Goal: Transaction & Acquisition: Download file/media

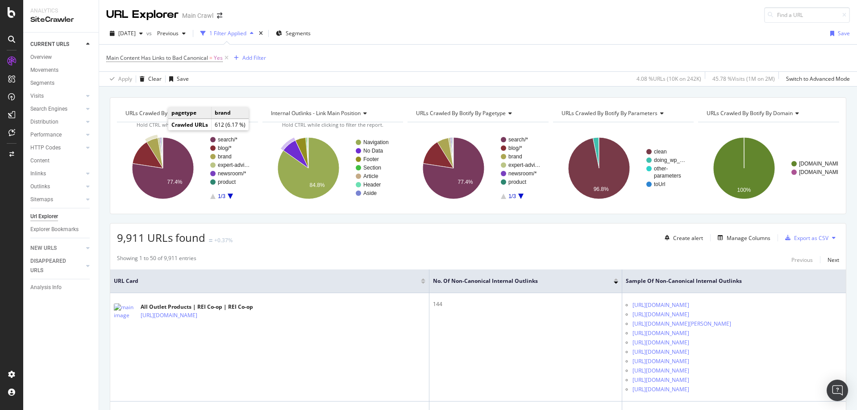
click at [149, 142] on icon "A chart." at bounding box center [155, 153] width 16 height 30
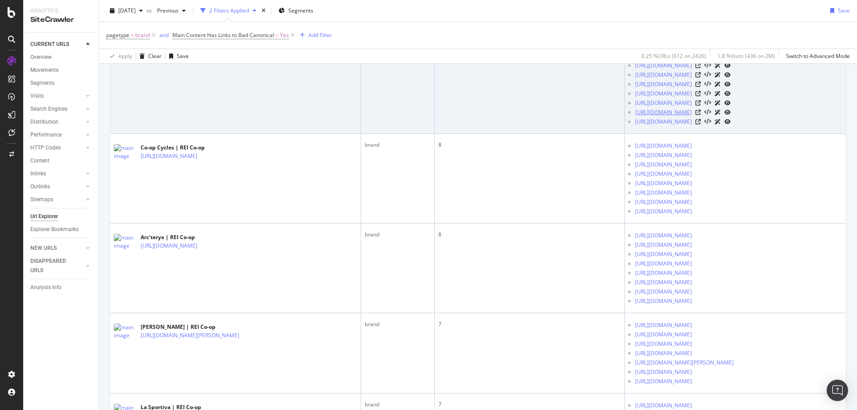
scroll to position [134, 0]
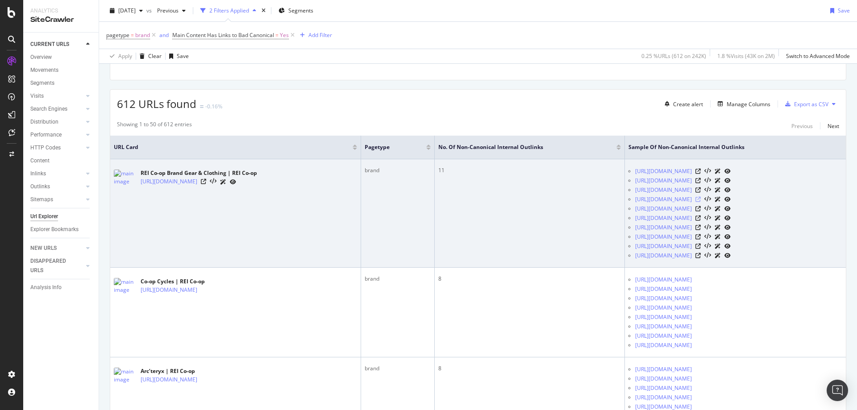
click at [700, 199] on icon at bounding box center [697, 199] width 5 height 5
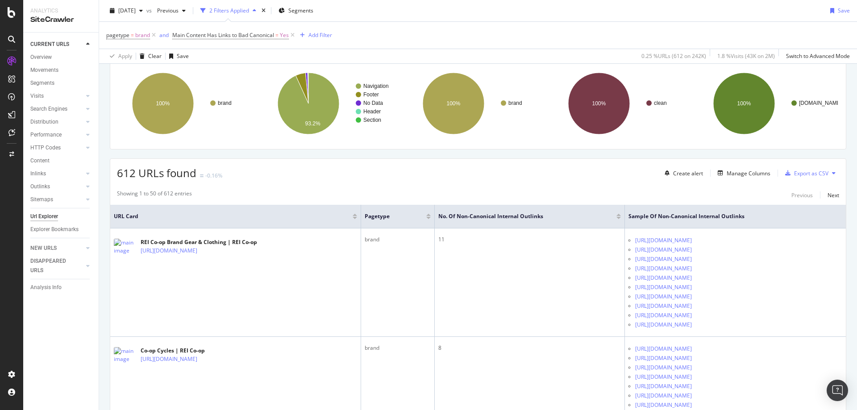
scroll to position [0, 0]
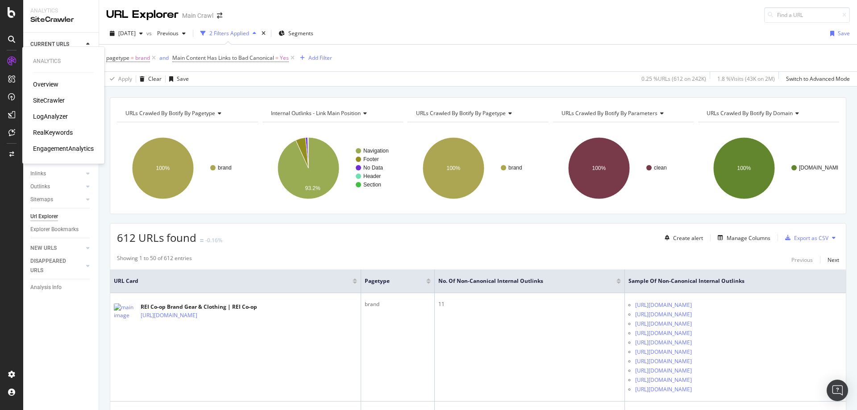
click at [10, 57] on icon at bounding box center [11, 61] width 9 height 9
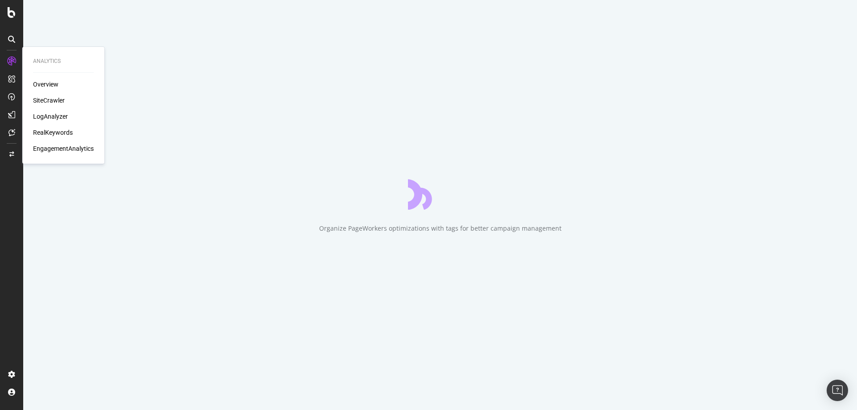
click at [49, 116] on div "LogAnalyzer" at bounding box center [50, 116] width 35 height 9
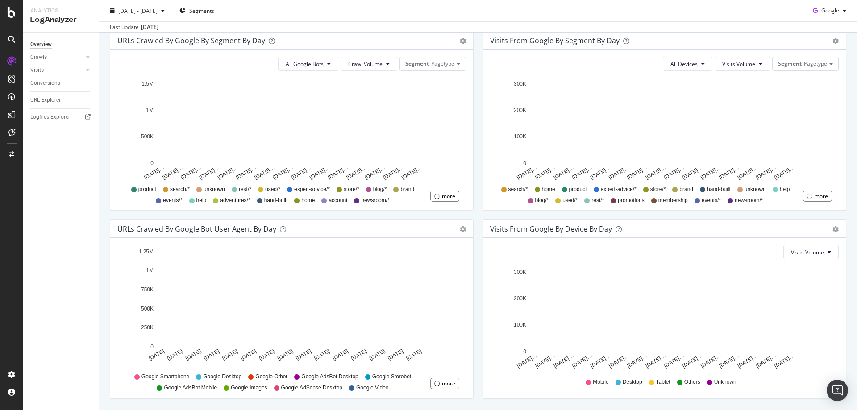
scroll to position [334, 0]
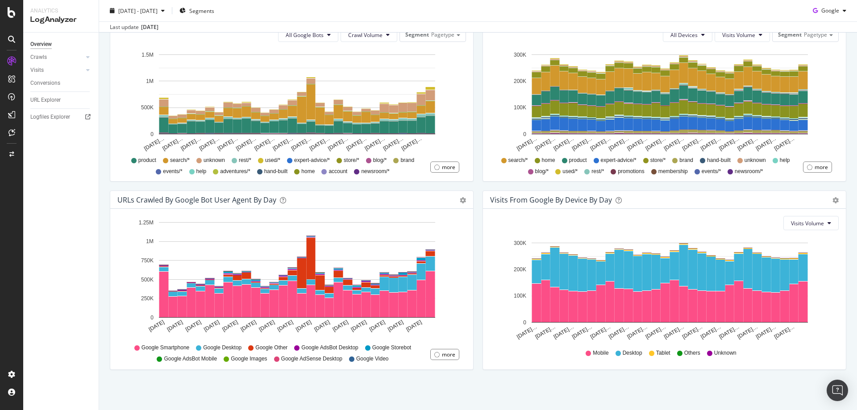
click at [577, 401] on div "We introduced 2 new report templates: AI Bots to track AI bot activity on your …" at bounding box center [477, 65] width 757 height 689
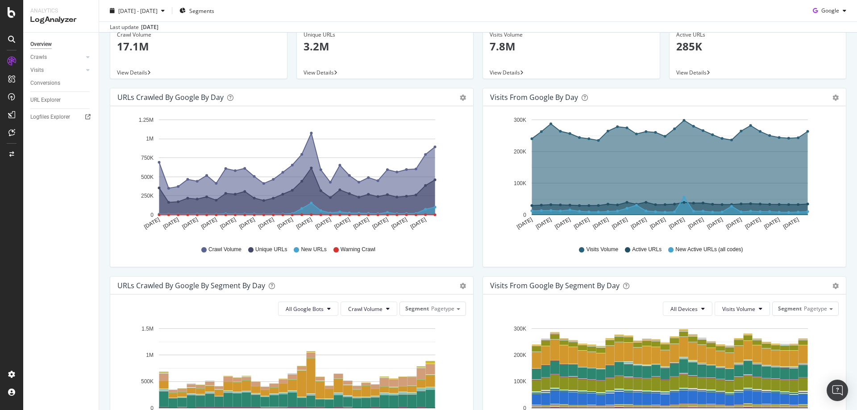
scroll to position [0, 0]
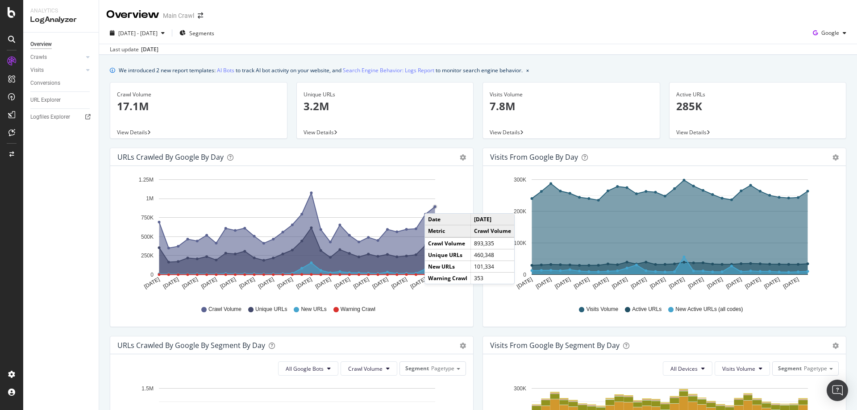
click at [433, 204] on rect "A chart." at bounding box center [297, 226] width 276 height 95
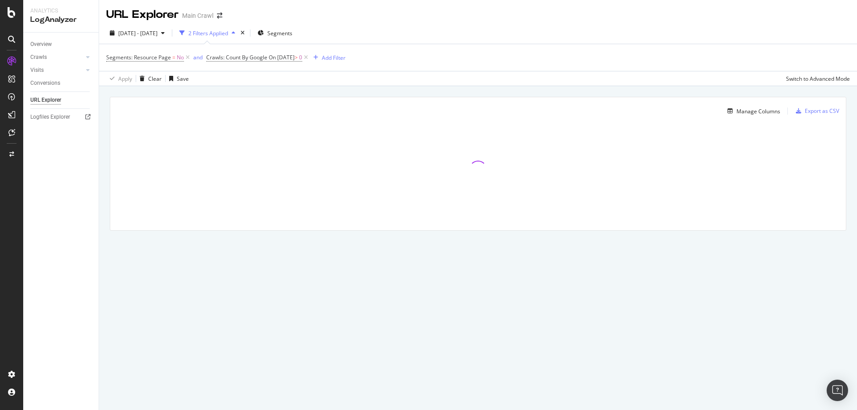
click at [533, 18] on div "URL Explorer Main Crawl" at bounding box center [477, 11] width 757 height 22
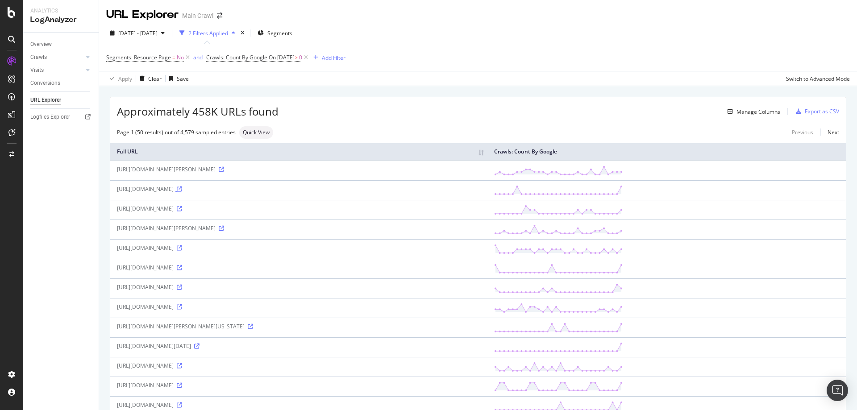
click at [182, 187] on icon at bounding box center [179, 188] width 5 height 5
click at [182, 268] on icon at bounding box center [179, 267] width 5 height 5
click at [239, 289] on div "https://www.rei.com/REI-Outlet/product/764558" at bounding box center [299, 287] width 364 height 8
click at [182, 287] on icon at bounding box center [179, 287] width 5 height 5
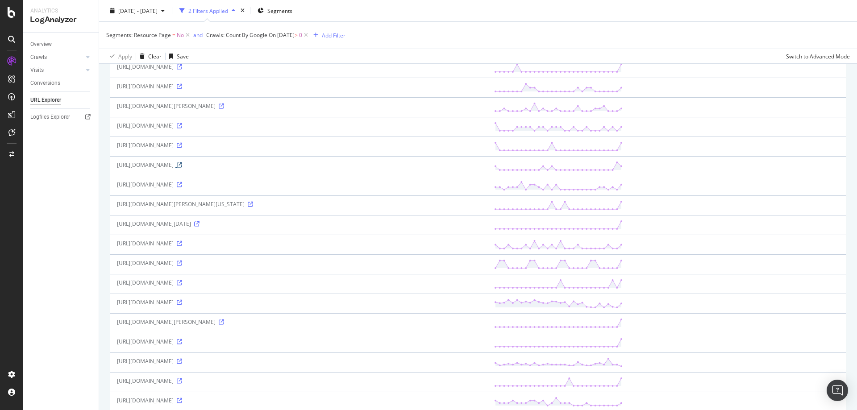
scroll to position [223, 0]
click at [182, 205] on link at bounding box center [178, 202] width 7 height 8
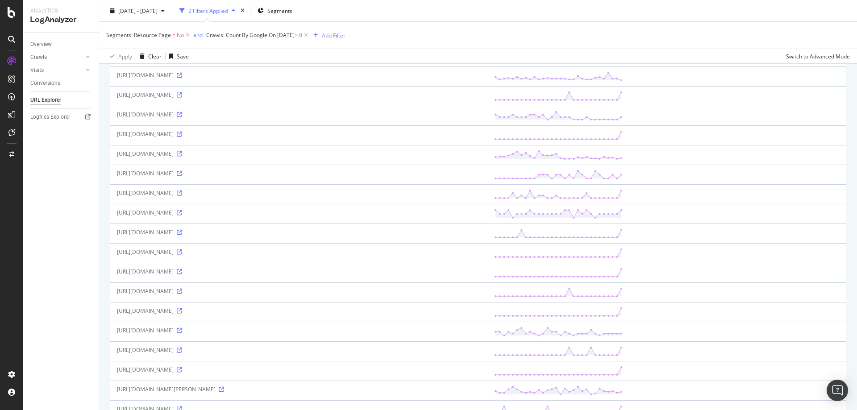
scroll to position [491, 0]
click at [182, 192] on icon at bounding box center [179, 188] width 5 height 5
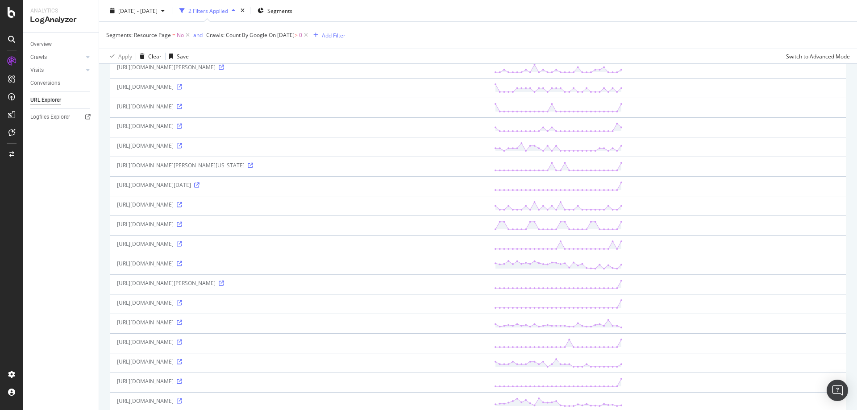
scroll to position [0, 0]
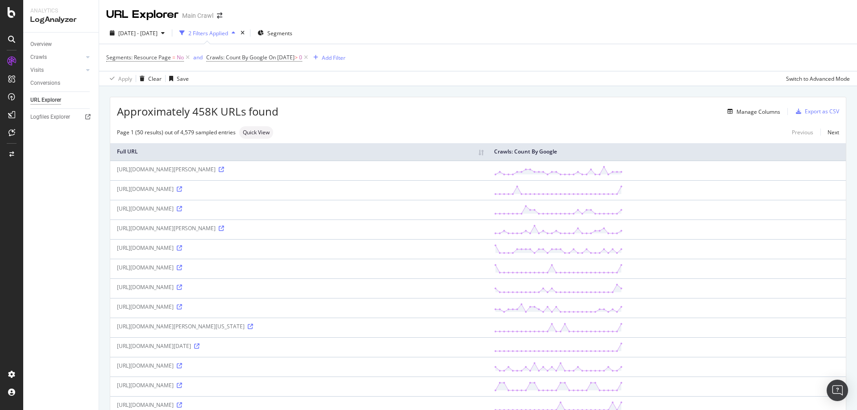
click at [279, 168] on div "https://m.rei.com/product/519363/loucks-sesame-seed-snaps" at bounding box center [299, 170] width 364 height 8
click at [224, 168] on icon at bounding box center [221, 169] width 5 height 5
click at [514, 30] on div "2025 Jul. 19th - Aug. 17th 2 Filters Applied Segments" at bounding box center [477, 35] width 757 height 18
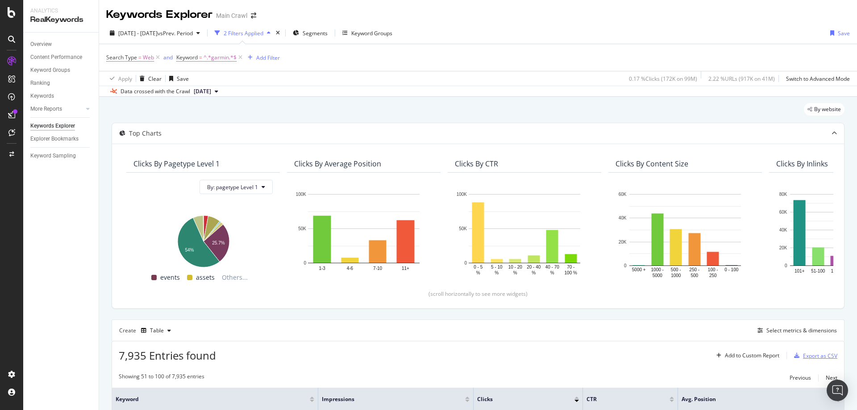
click at [803, 355] on div "Export as CSV" at bounding box center [820, 356] width 34 height 8
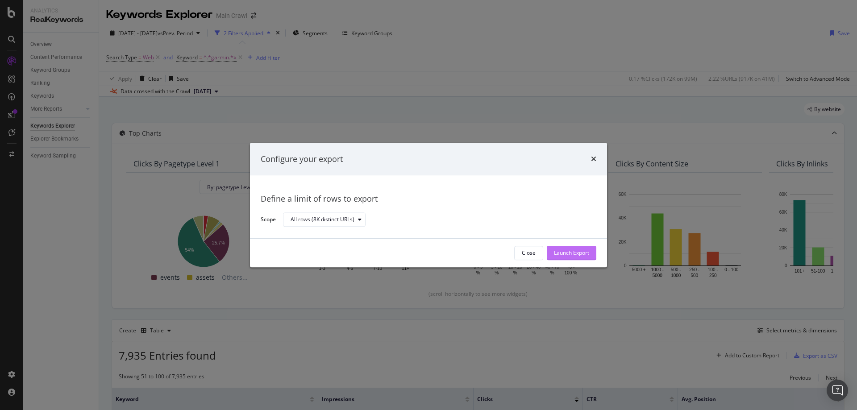
click at [586, 257] on div "Launch Export" at bounding box center [571, 252] width 35 height 13
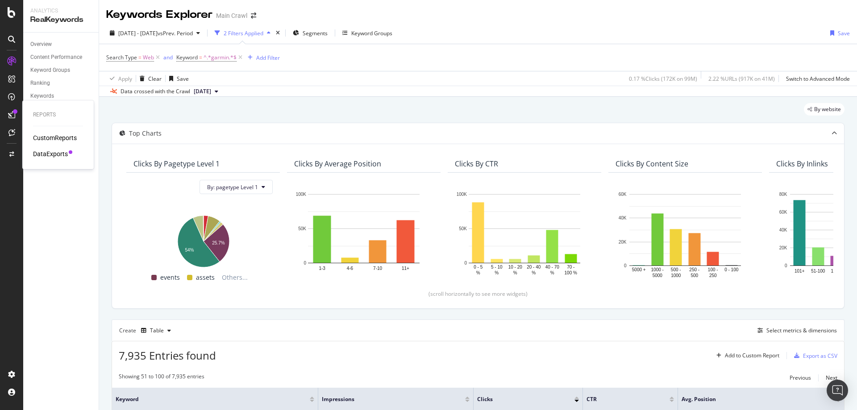
click at [54, 153] on div "DataExports" at bounding box center [50, 153] width 35 height 9
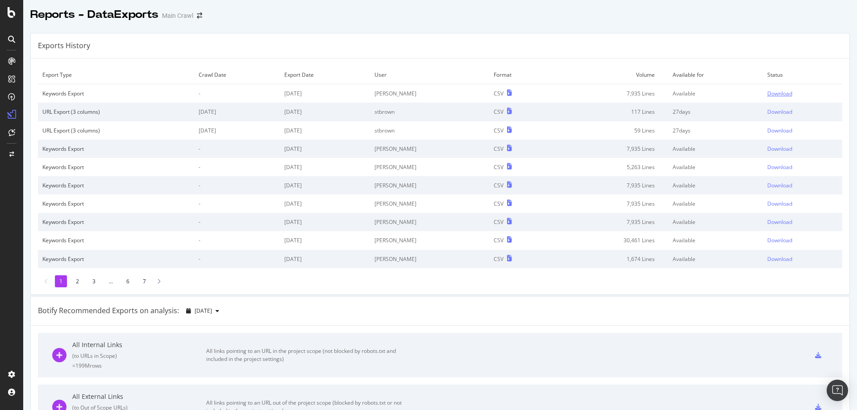
click at [776, 95] on div "Download" at bounding box center [779, 94] width 25 height 8
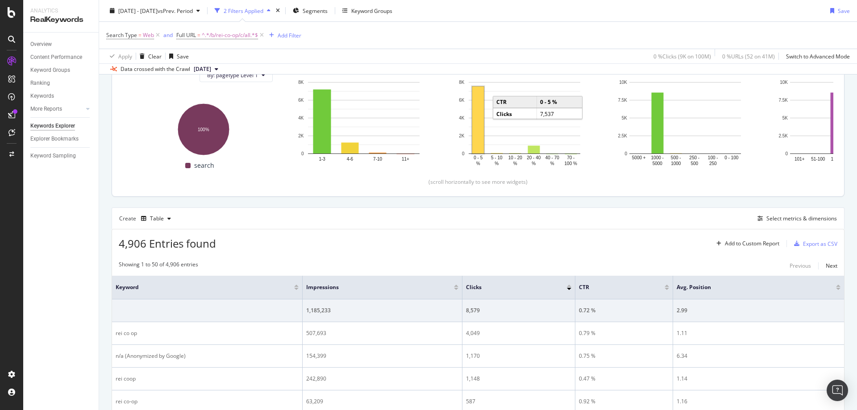
scroll to position [223, 0]
